Goal: Information Seeking & Learning: Stay updated

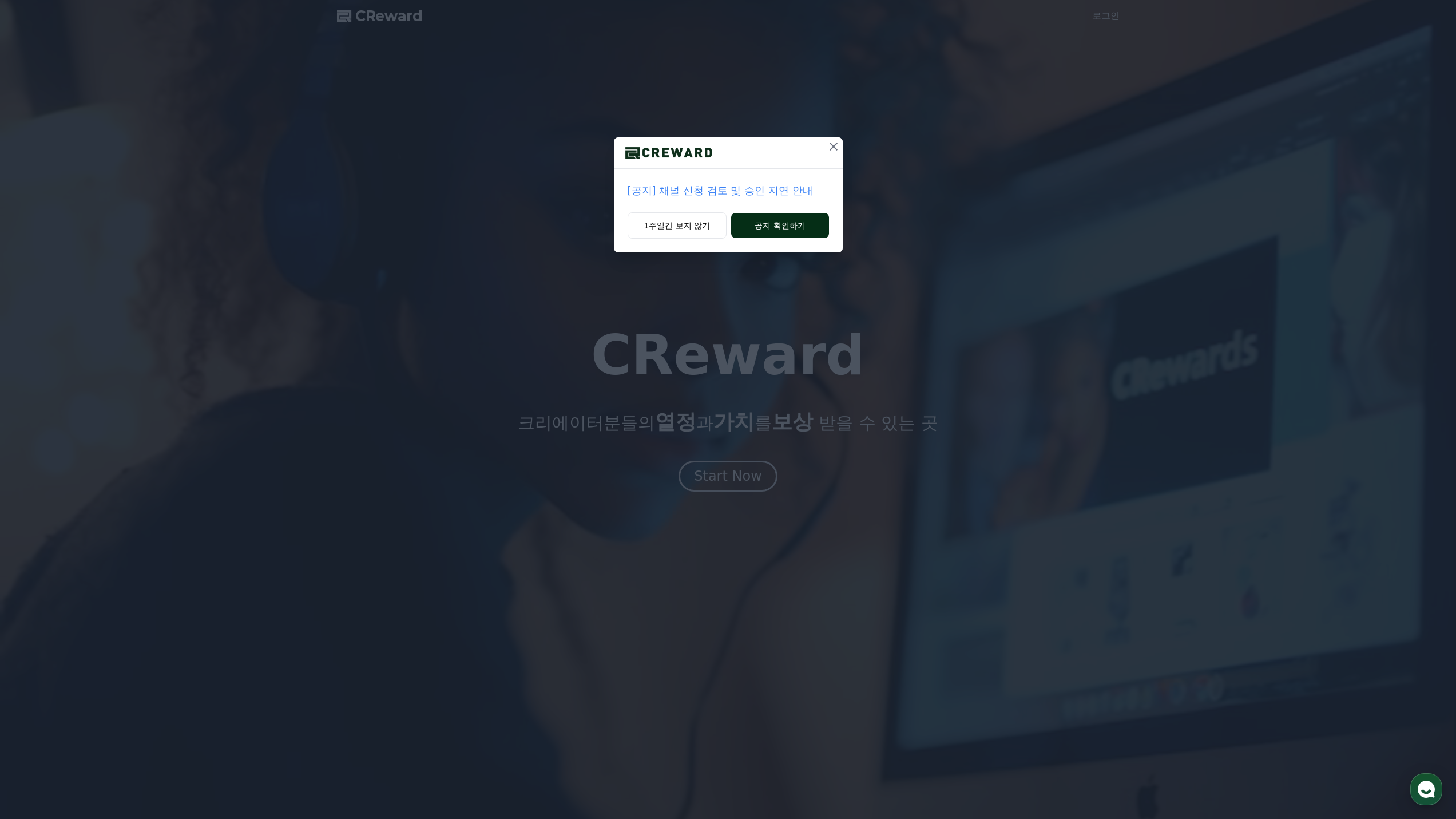
click at [782, 230] on button "공지 확인하기" at bounding box center [780, 225] width 97 height 25
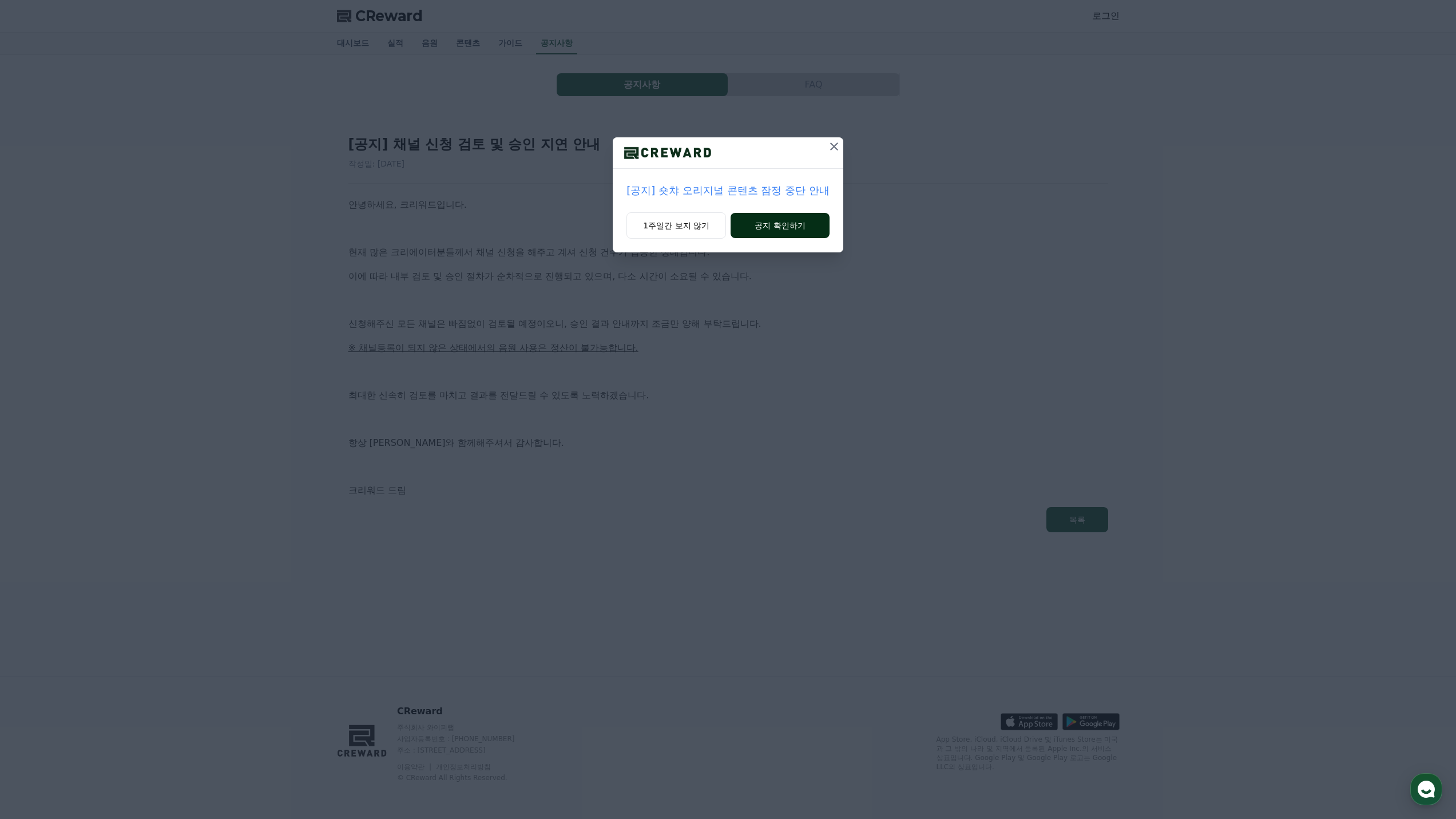
click at [790, 221] on button "공지 확인하기" at bounding box center [780, 225] width 99 height 25
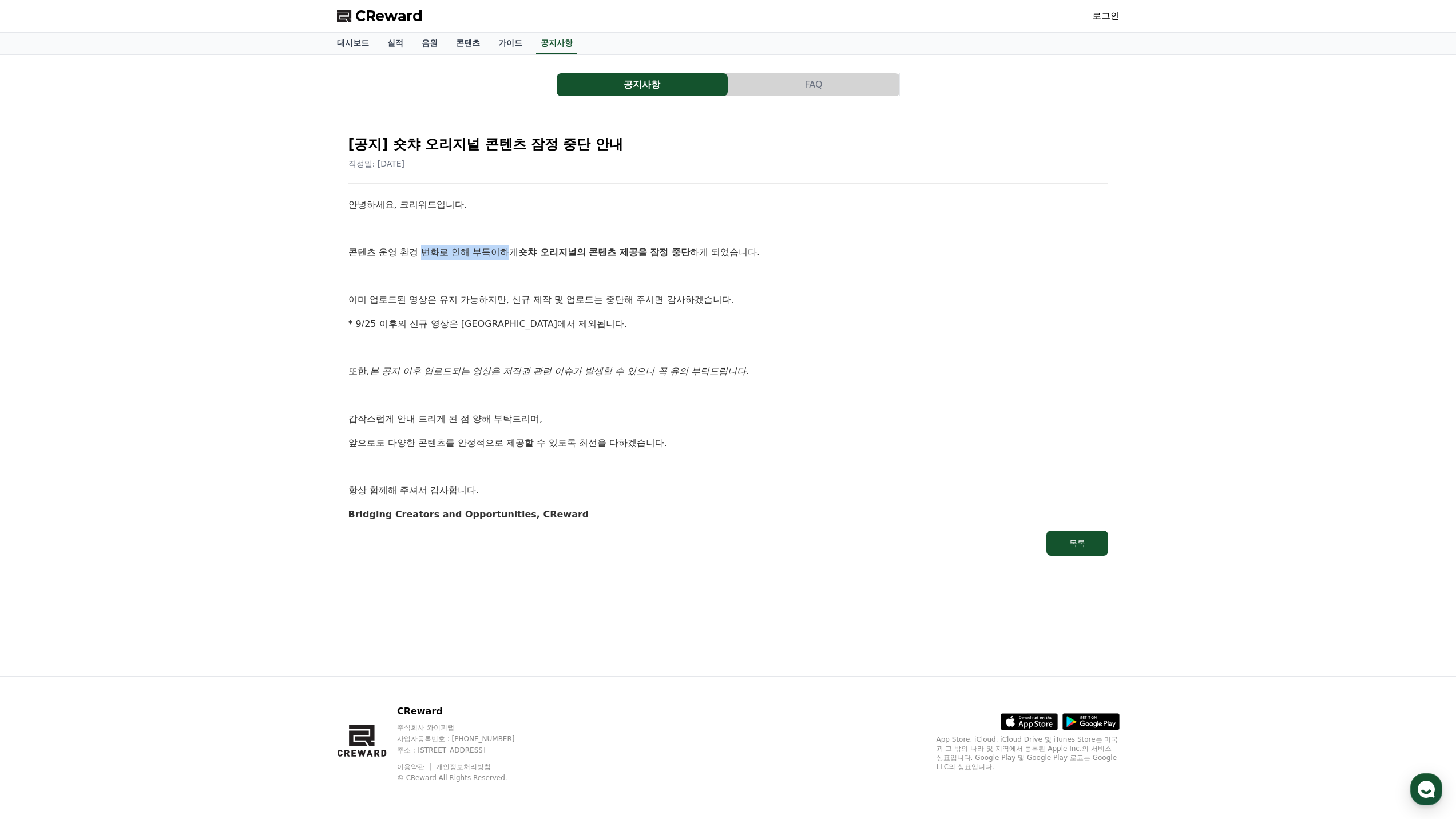
drag, startPoint x: 426, startPoint y: 254, endPoint x: 508, endPoint y: 255, distance: 82.0
click at [508, 255] on p "콘텐츠 운영 환경 변화로 인해 부득이하게 숏챠 오리지널의 콘텐츠 제공을 잠정 중단 하게 되었습니다." at bounding box center [728, 252] width 760 height 15
click at [631, 261] on div "안녕하세요, 크리워드입니다. 콘텐츠 운영 환경 변화로 인해 부득이하게 숏챠 오리지널의 콘텐츠 제공을 잠정 중단 하게 되었습니다. 이미 업로드된…" at bounding box center [728, 359] width 760 height 324
drag, startPoint x: 425, startPoint y: 251, endPoint x: 533, endPoint y: 257, distance: 108.2
click at [465, 251] on p "콘텐츠 운영 환경 변화로 인해 부득이하게 숏챠 오리지널의 콘텐츠 제공을 잠정 중단 하게 되었습니다." at bounding box center [728, 252] width 760 height 15
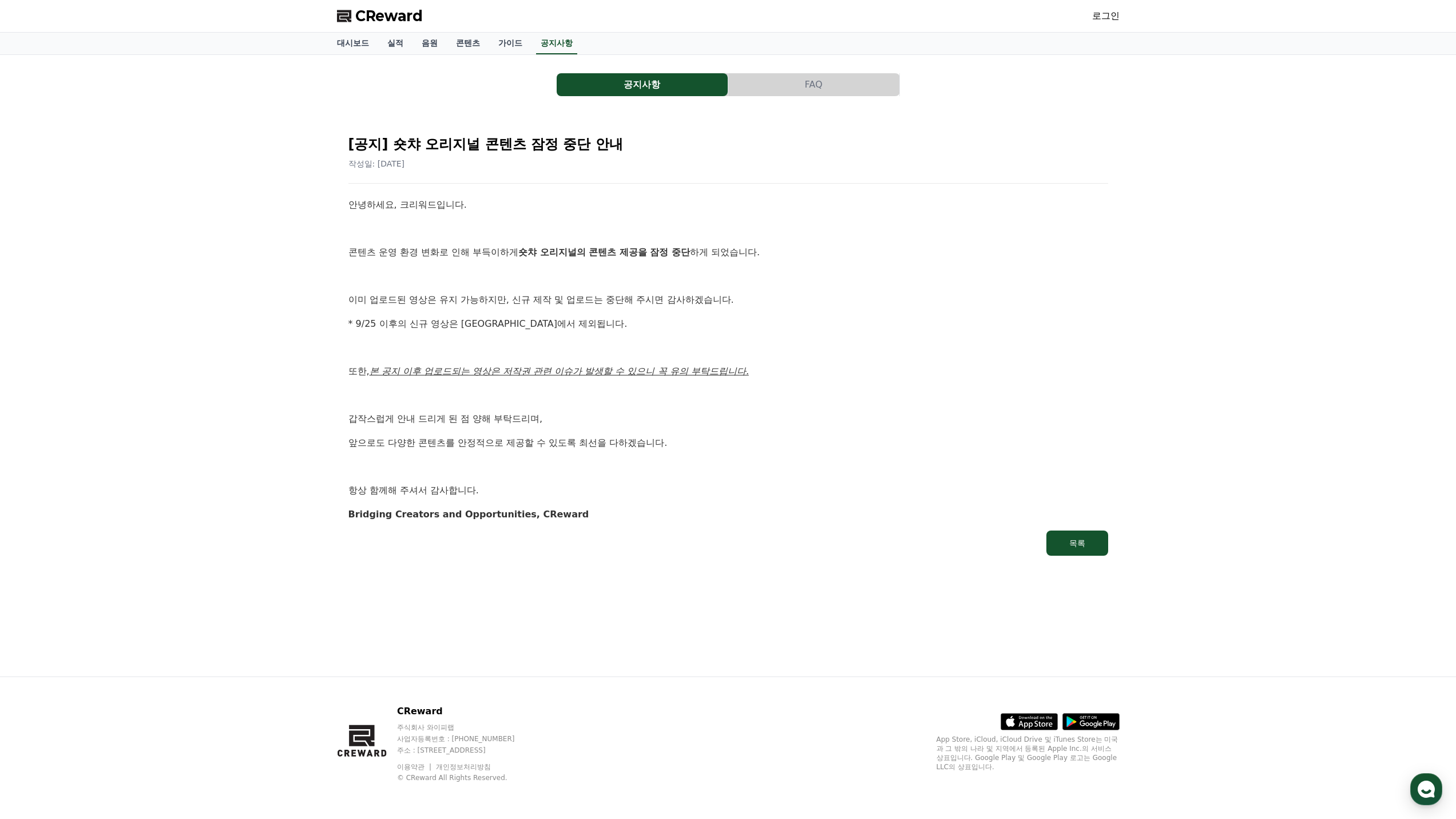
click at [534, 257] on strong "숏챠 오리지널의 콘텐츠 제공을 잠정 중단" at bounding box center [604, 251] width 171 height 11
drag, startPoint x: 531, startPoint y: 256, endPoint x: 365, endPoint y: 291, distance: 169.6
click at [365, 289] on div "안녕하세요, 크리워드입니다. 콘텐츠 운영 환경 변화로 인해 부득이하게 숏챠 오리지널의 콘텐츠 제공을 잠정 중단 하게 되었습니다. 이미 업로드된…" at bounding box center [728, 359] width 760 height 324
click at [448, 304] on p "이미 업로드된 영상은 유지 가능하지만, 신규 제작 및 업로드는 중단해 주시면 감사하겠습니다." at bounding box center [728, 299] width 760 height 15
drag, startPoint x: 369, startPoint y: 324, endPoint x: 525, endPoint y: 322, distance: 156.0
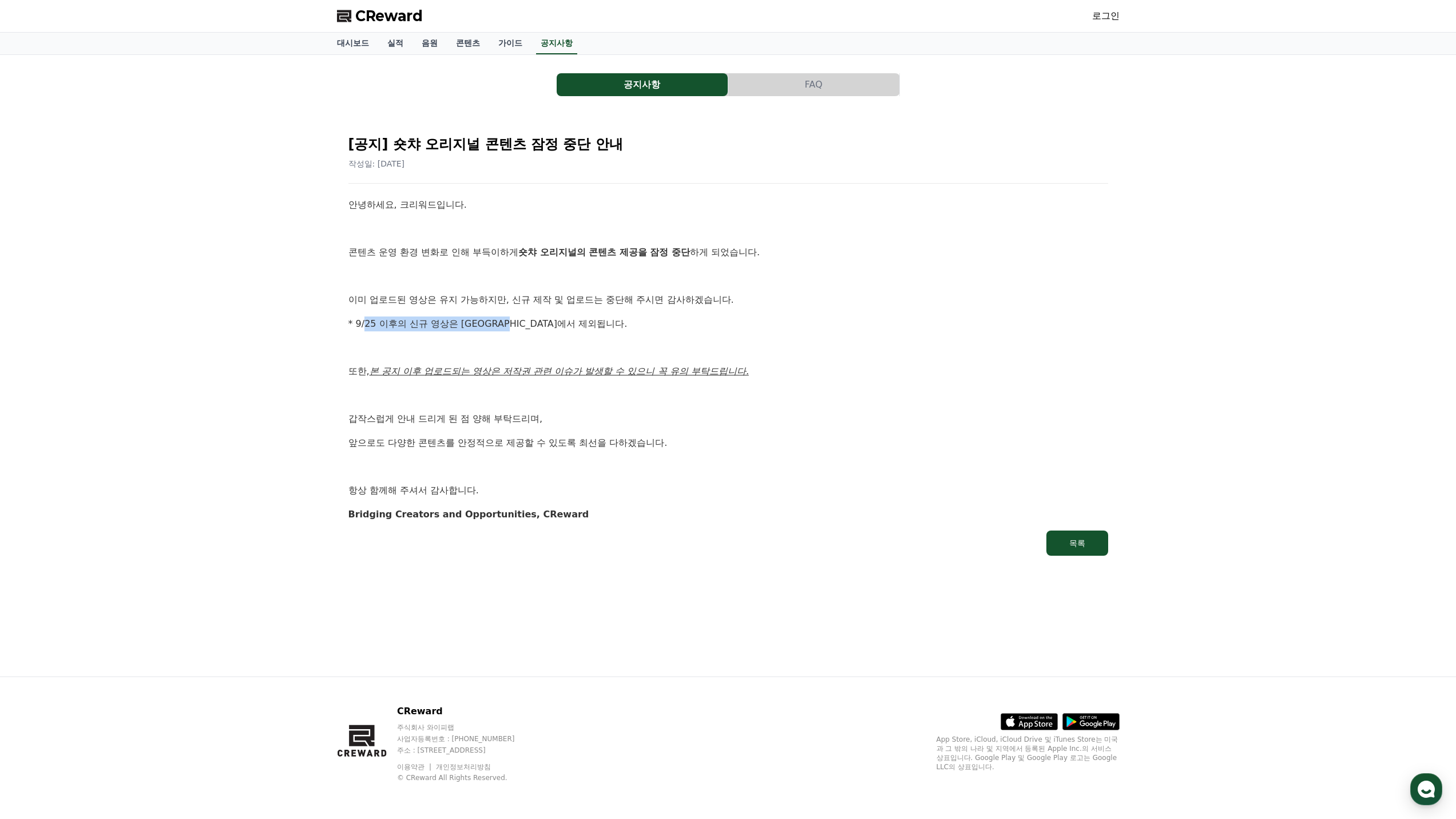
click at [525, 322] on p "* 9/25 이후의 신규 영상은 정산에서 제외됩니다." at bounding box center [728, 324] width 760 height 15
